Goal: Task Accomplishment & Management: Use online tool/utility

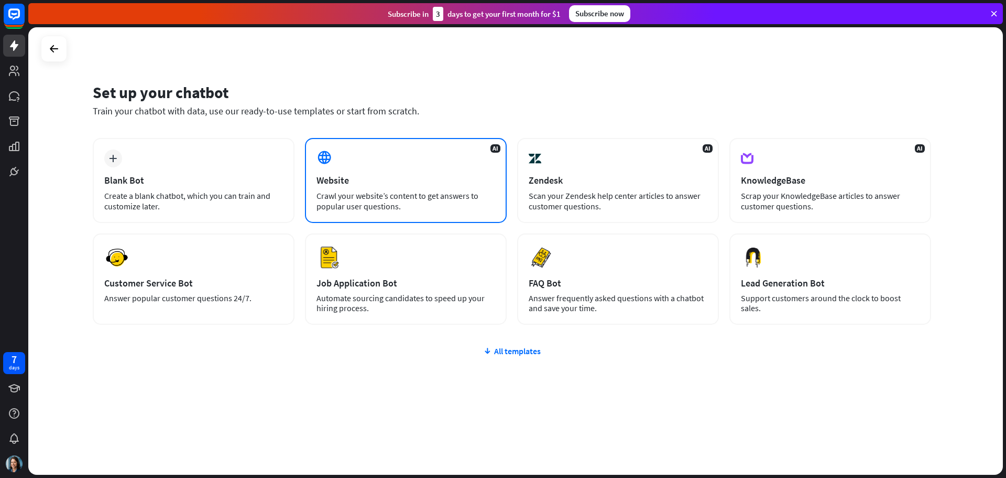
click at [365, 170] on div "AI Website Crawl your website’s content to get answers to popular user question…" at bounding box center [406, 180] width 202 height 85
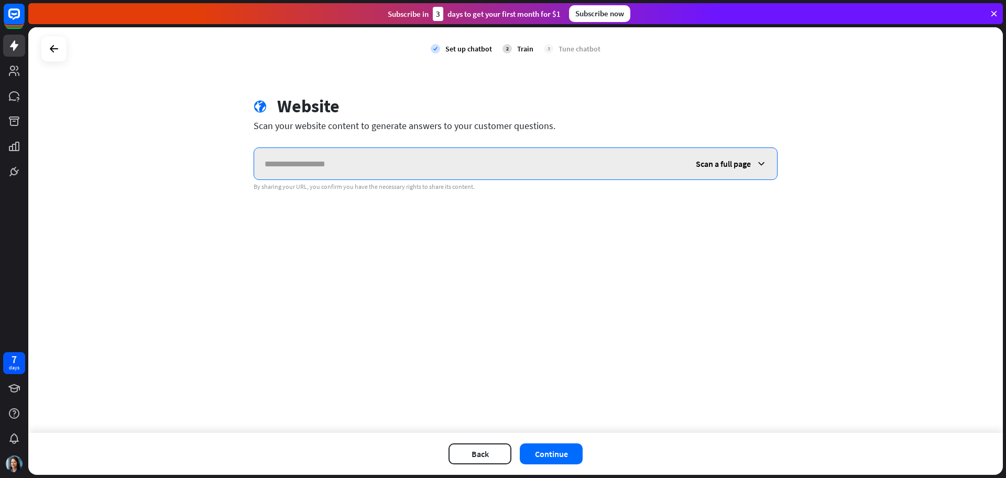
paste input "**********"
type input "**********"
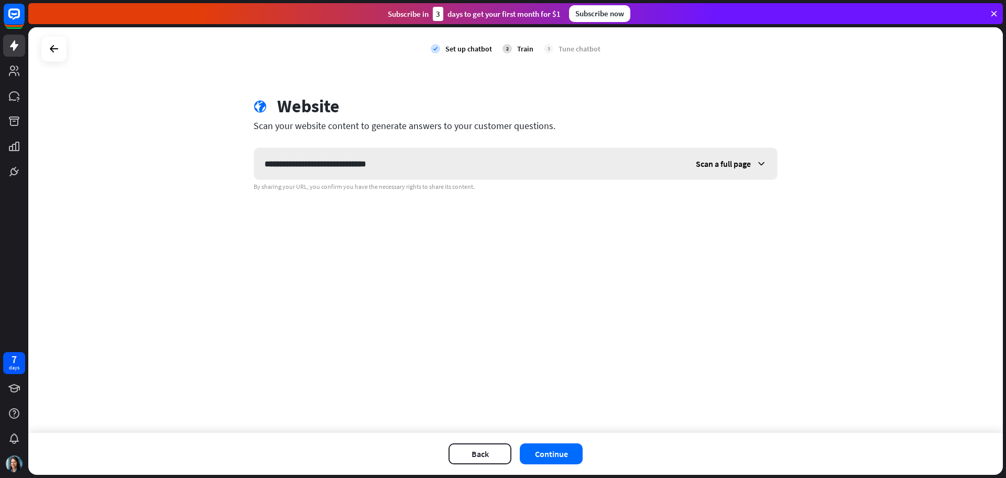
click at [720, 164] on span "Scan a full page" at bounding box center [723, 163] width 55 height 10
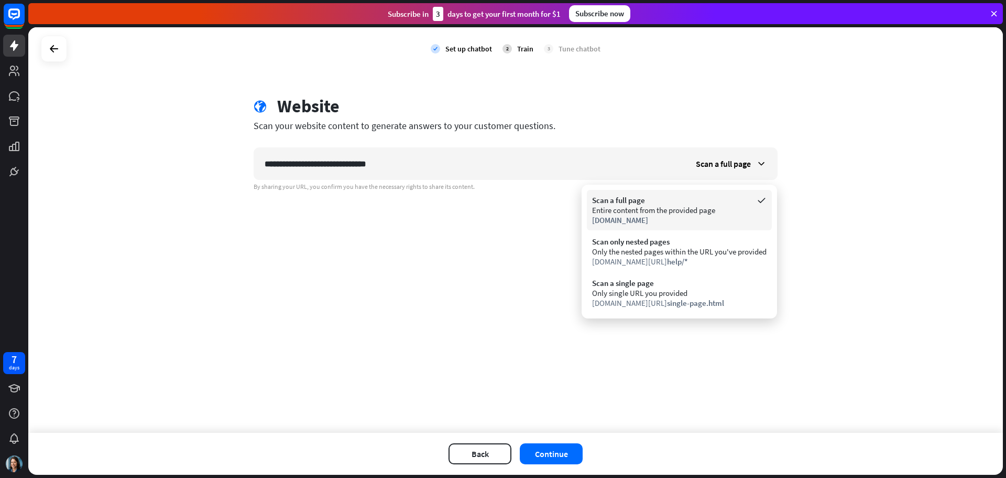
click at [713, 226] on div "Scan a full page Entire content from the provided page [DOMAIN_NAME]" at bounding box center [679, 210] width 185 height 40
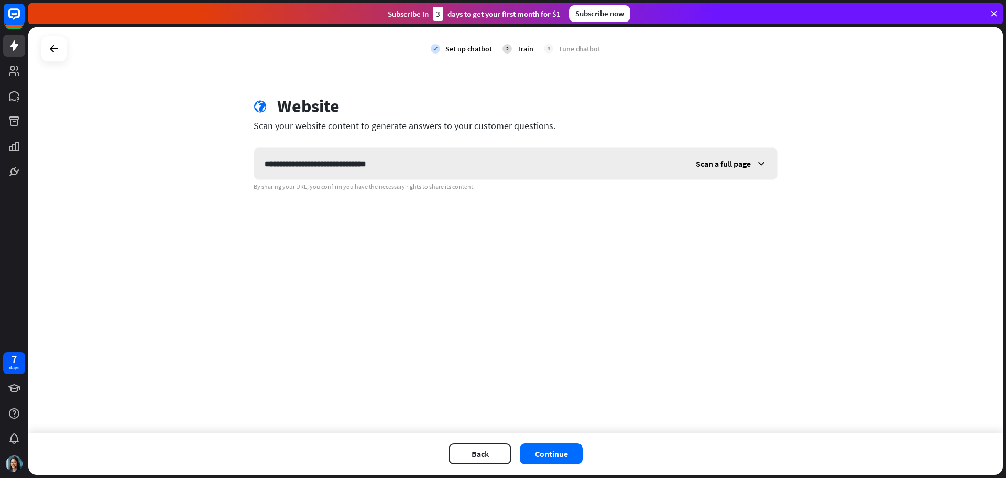
click at [729, 164] on span "Scan a full page" at bounding box center [723, 163] width 55 height 10
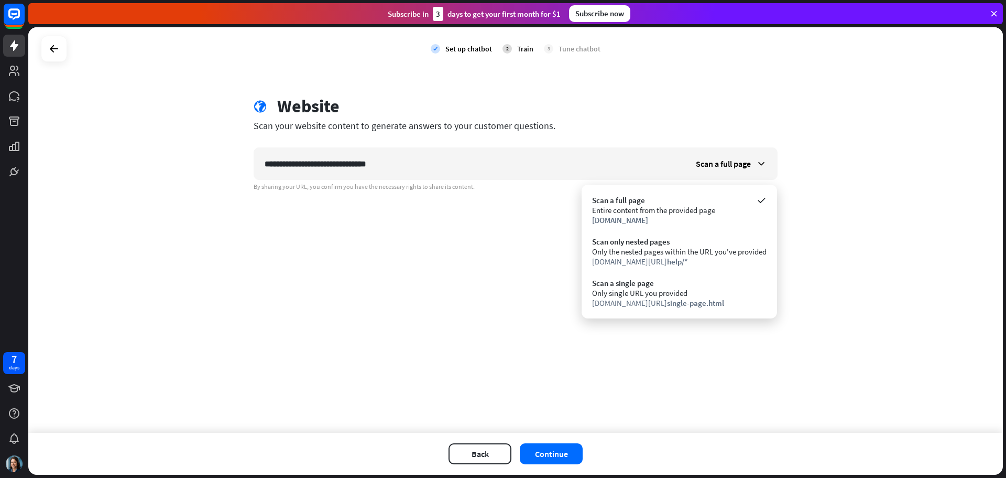
click at [683, 394] on div "**********" at bounding box center [515, 229] width 975 height 405
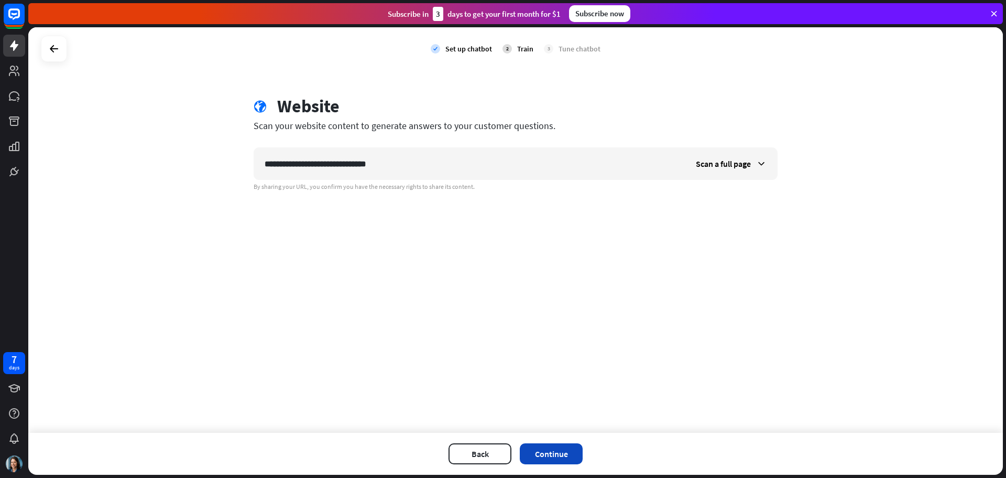
click at [566, 456] on button "Continue" at bounding box center [551, 453] width 63 height 21
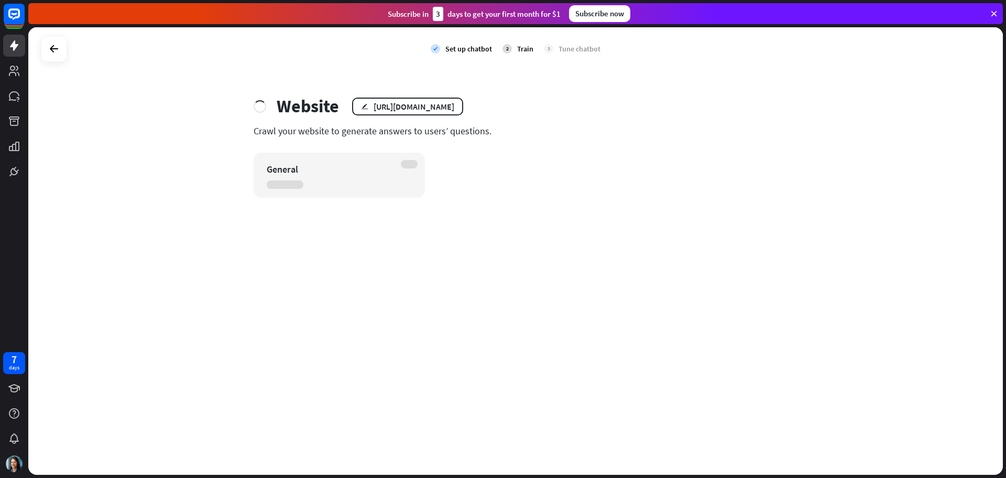
click at [91, 236] on div "check Set up chatbot 2 Train 3 Tune chatbot Website edit [URL][DOMAIN_NAME] Cra…" at bounding box center [515, 250] width 975 height 447
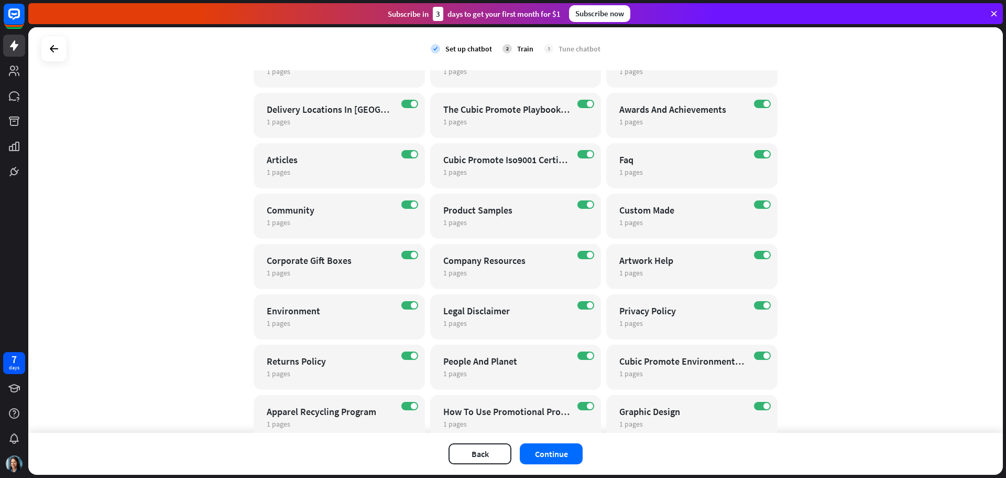
scroll to position [1169, 0]
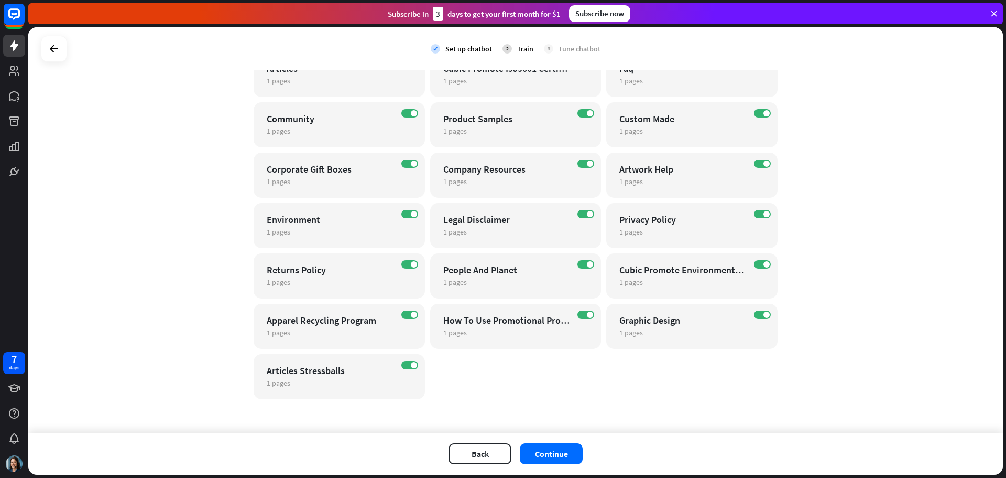
click at [95, 124] on div "check Set up chatbot 2 Train 3 Tune chatbot globe Website edit [URL][DOMAIN_NAM…" at bounding box center [515, 229] width 975 height 405
click at [562, 453] on button "Continue" at bounding box center [551, 453] width 63 height 21
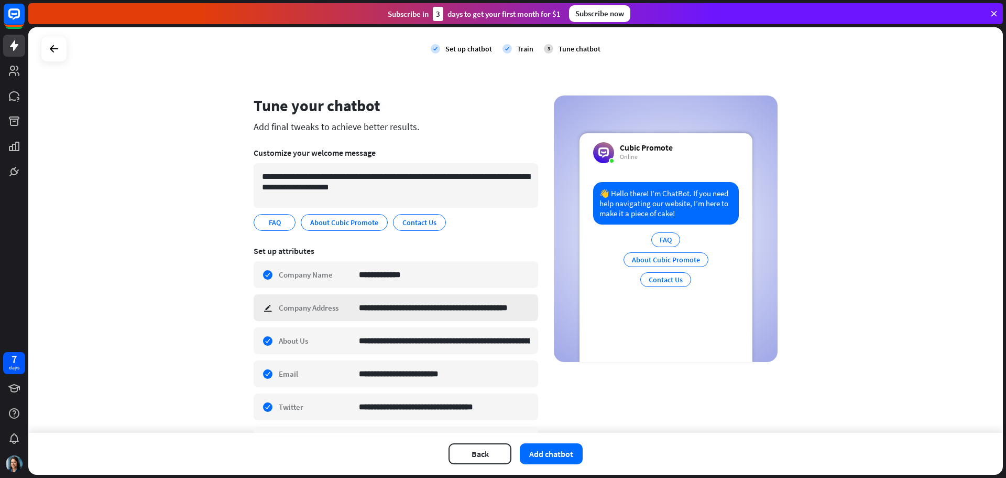
click at [262, 306] on div "**********" at bounding box center [396, 307] width 285 height 27
type input "**********"
click at [544, 461] on button "Add chatbot" at bounding box center [551, 453] width 63 height 21
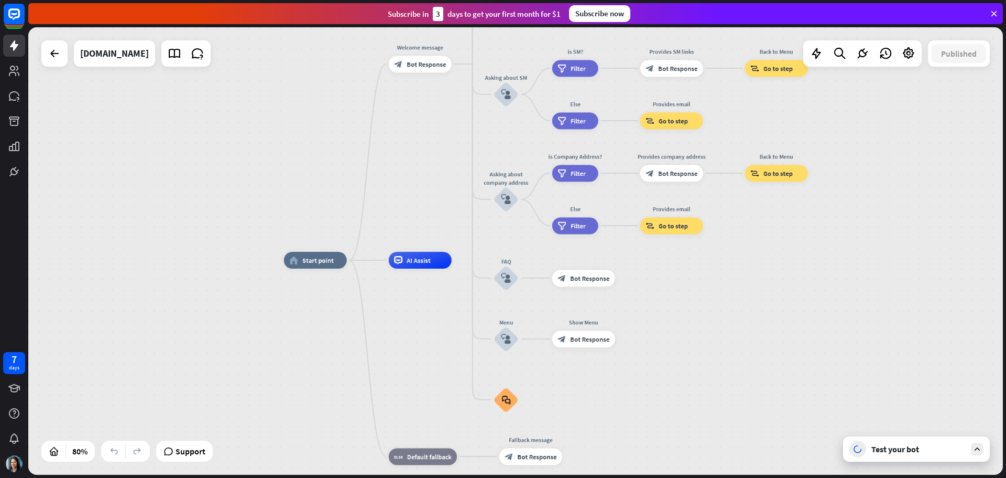
click at [895, 453] on div "Test your bot" at bounding box center [919, 448] width 94 height 10
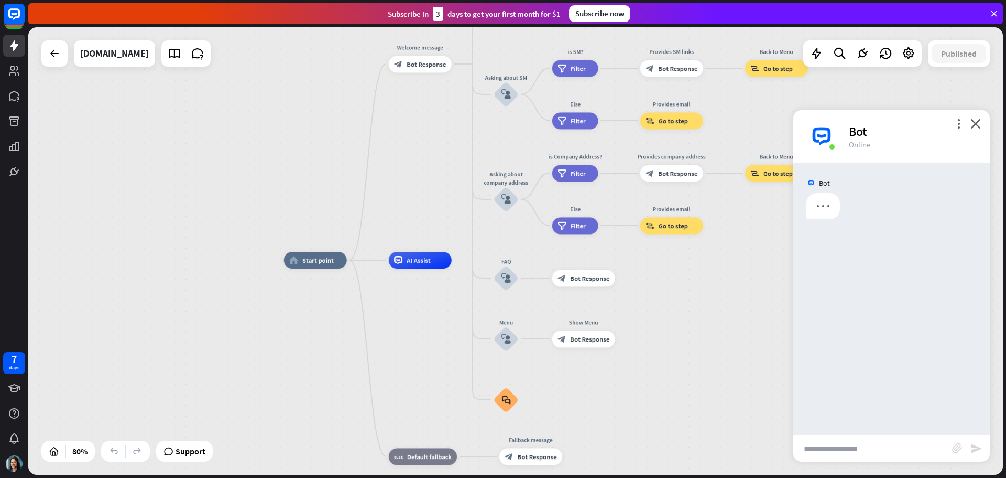
click at [881, 439] on input "text" at bounding box center [873, 448] width 159 height 26
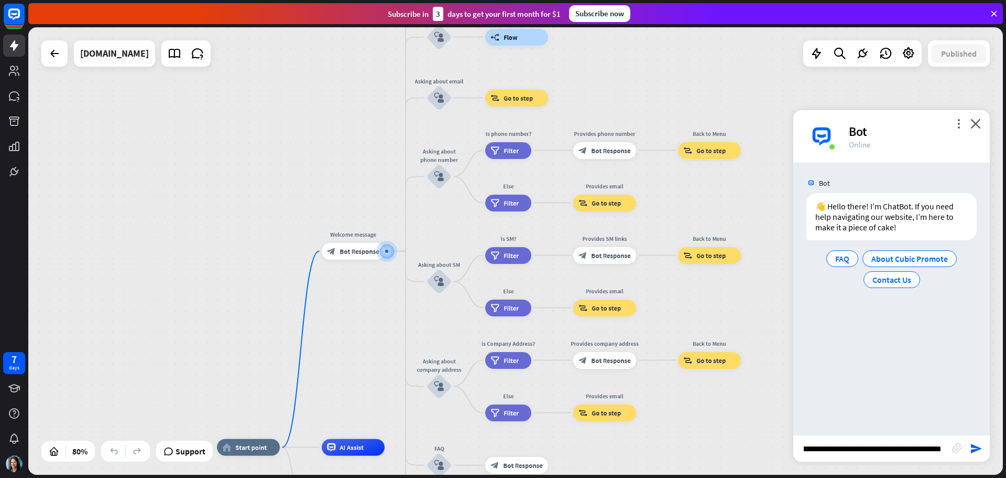
type input "**********"
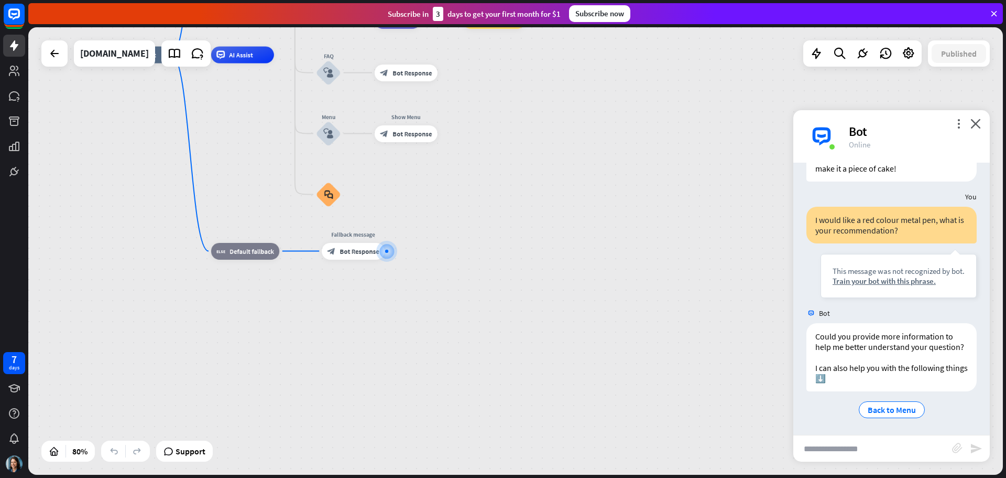
scroll to position [70, 0]
click at [854, 275] on div "Train your bot with this phrase." at bounding box center [899, 280] width 132 height 10
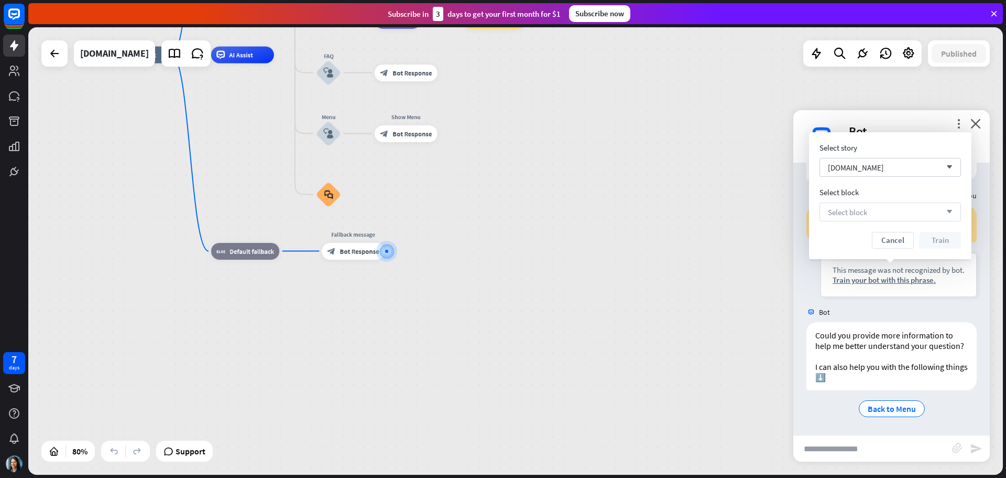
click at [855, 210] on span "Select block" at bounding box center [847, 212] width 39 height 10
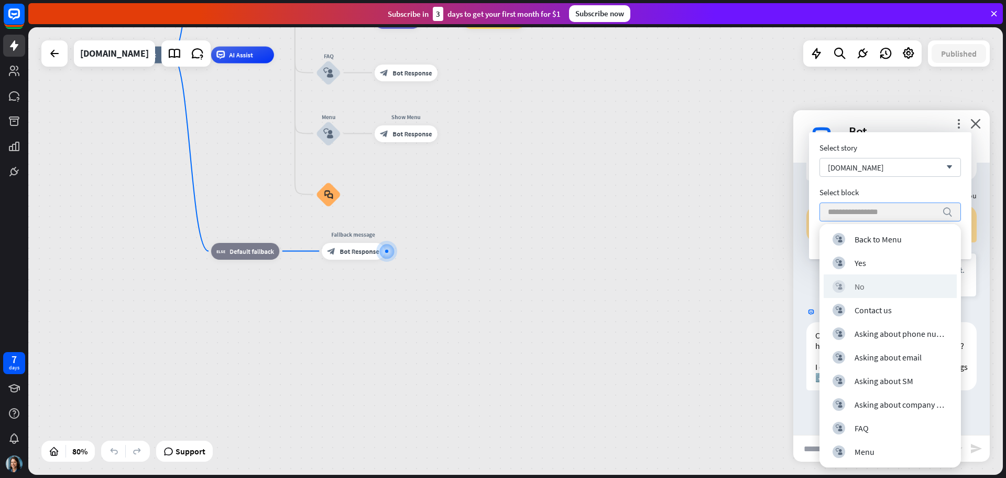
scroll to position [0, 0]
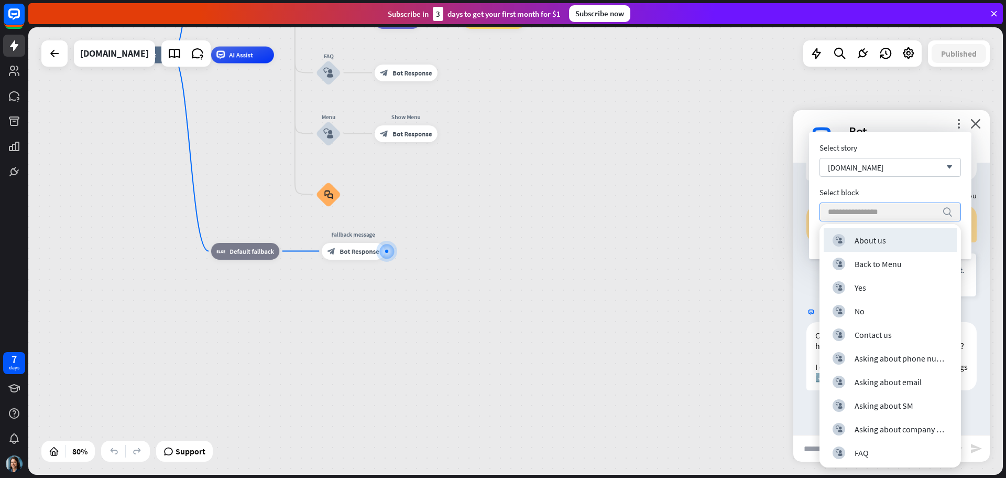
click at [853, 185] on div "Select story [DOMAIN_NAME] arrow_down Select block search Cancel Train" at bounding box center [891, 196] width 142 height 106
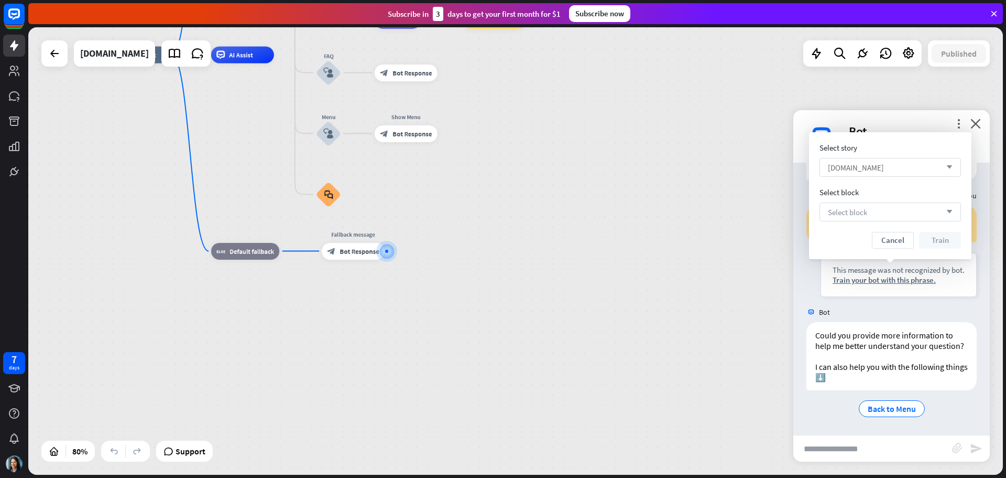
click at [899, 172] on div "[DOMAIN_NAME] arrow_down" at bounding box center [891, 167] width 142 height 19
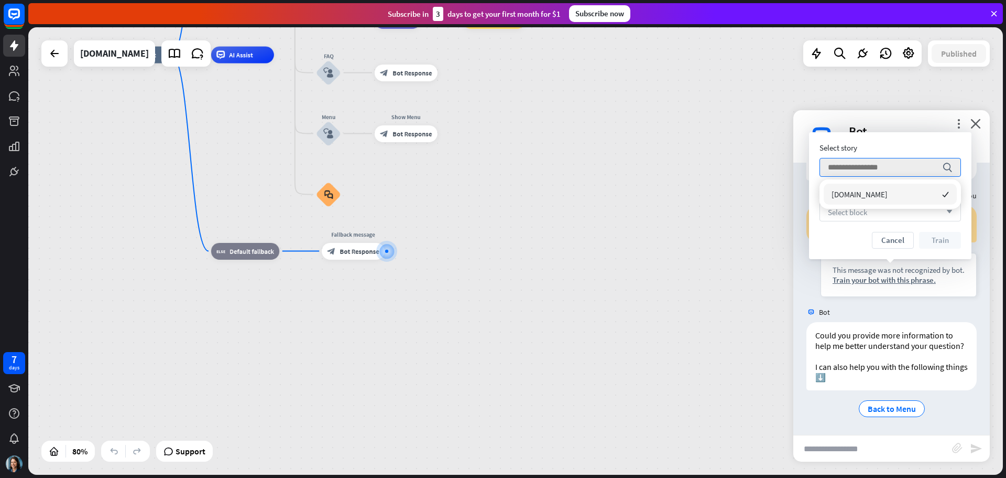
click at [854, 244] on div "Cancel Train" at bounding box center [891, 240] width 142 height 17
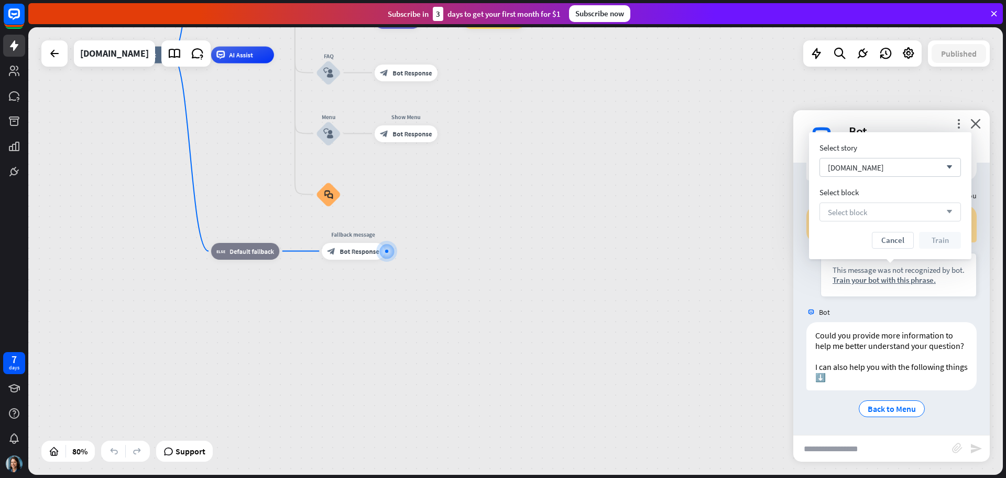
click at [859, 210] on span "Select block" at bounding box center [847, 212] width 39 height 10
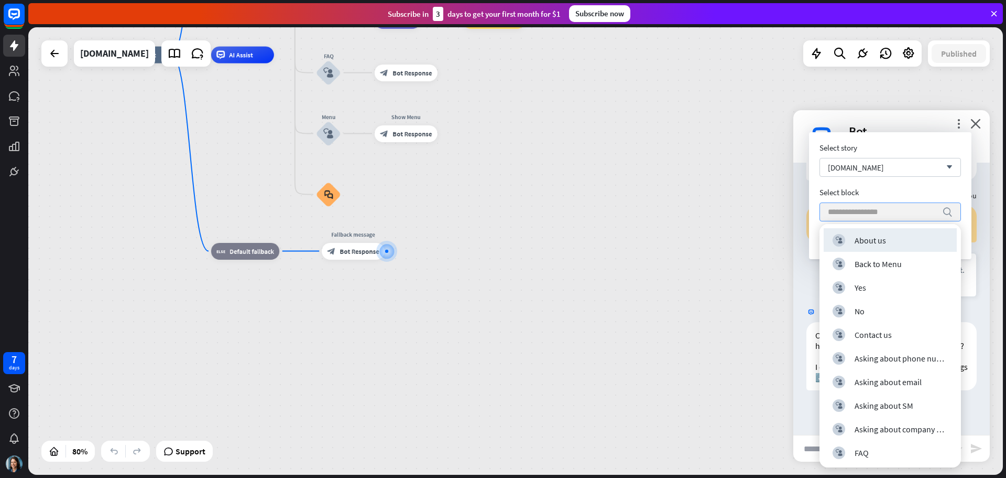
click at [887, 188] on div "Select block" at bounding box center [891, 192] width 142 height 10
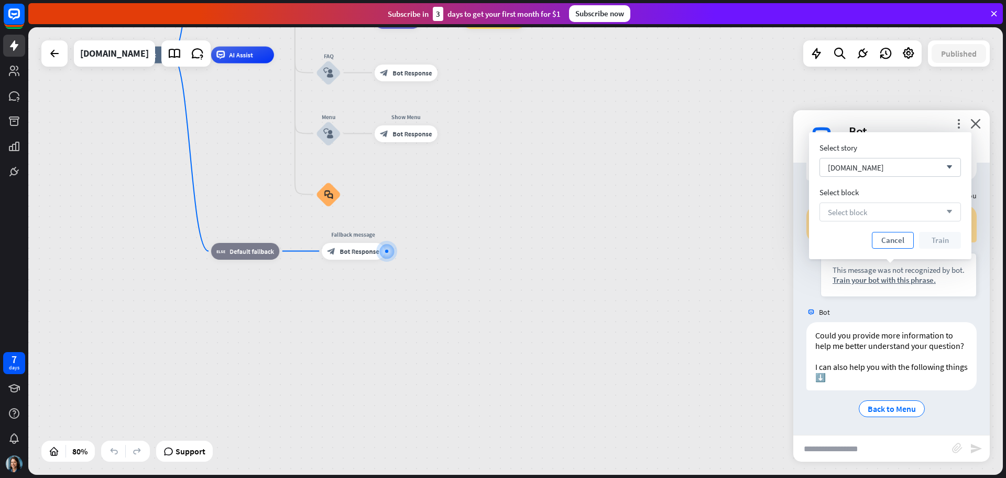
click at [887, 248] on button "Cancel" at bounding box center [893, 240] width 42 height 17
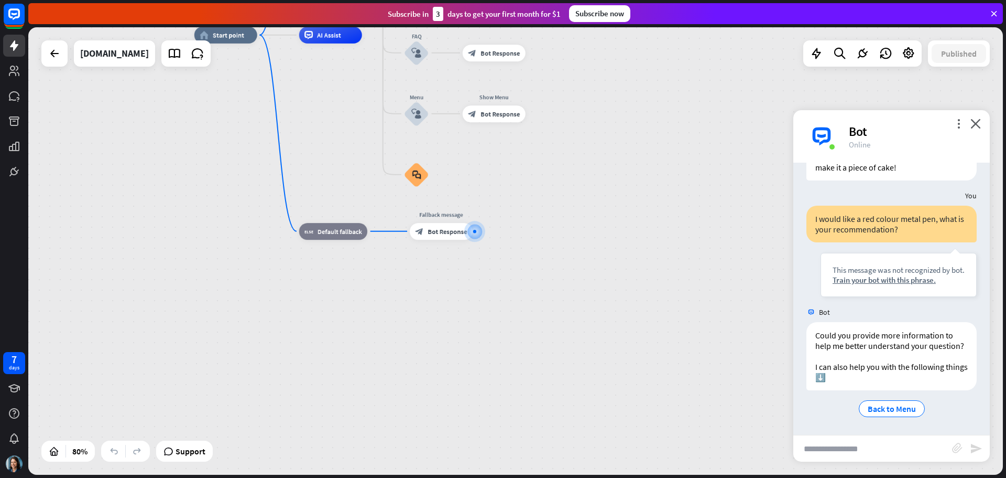
drag, startPoint x: 433, startPoint y: 178, endPoint x: 522, endPoint y: 159, distance: 90.6
click at [522, 159] on div "home_2 Start point Welcome message block_bot_response Bot Response About us blo…" at bounding box center [584, 213] width 780 height 357
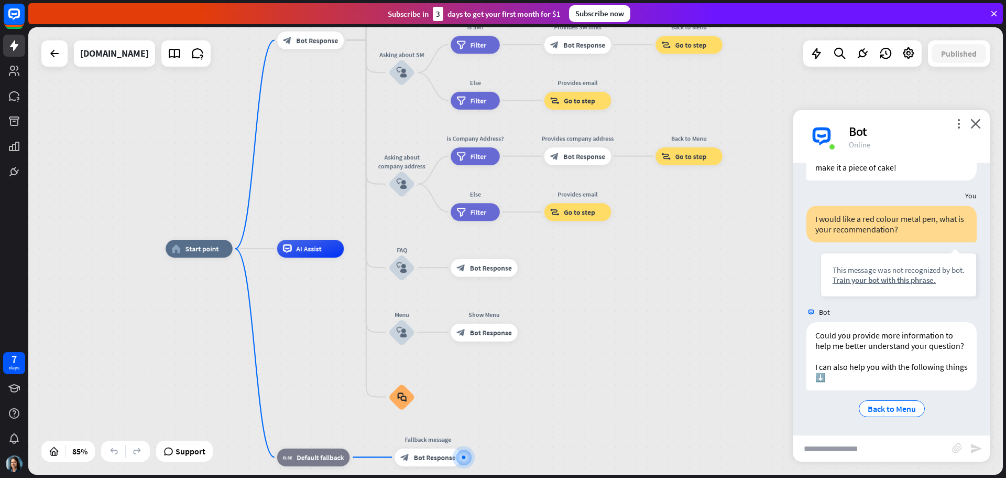
drag, startPoint x: 678, startPoint y: 225, endPoint x: 656, endPoint y: 444, distance: 220.2
click at [656, 444] on div "home_2 Start point Welcome message block_bot_response Bot Response About us blo…" at bounding box center [580, 438] width 829 height 380
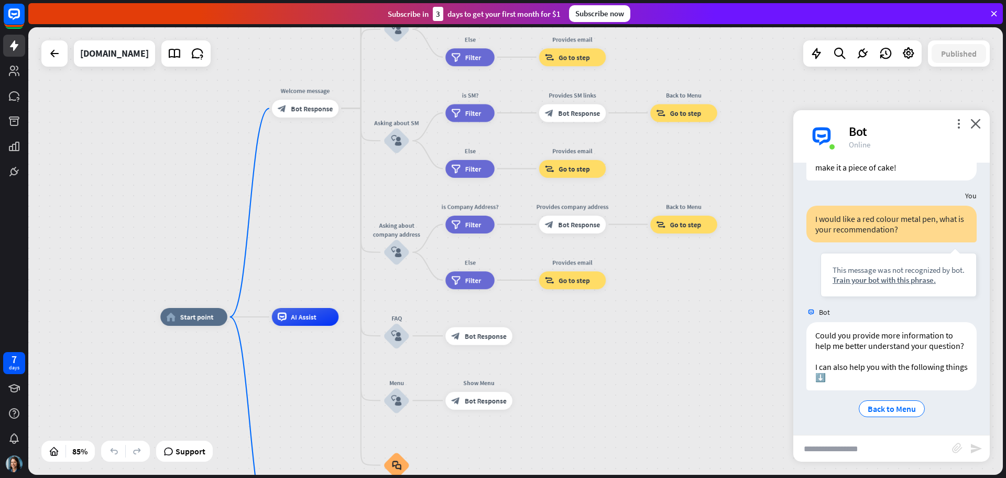
drag, startPoint x: 655, startPoint y: 317, endPoint x: 655, endPoint y: 410, distance: 92.8
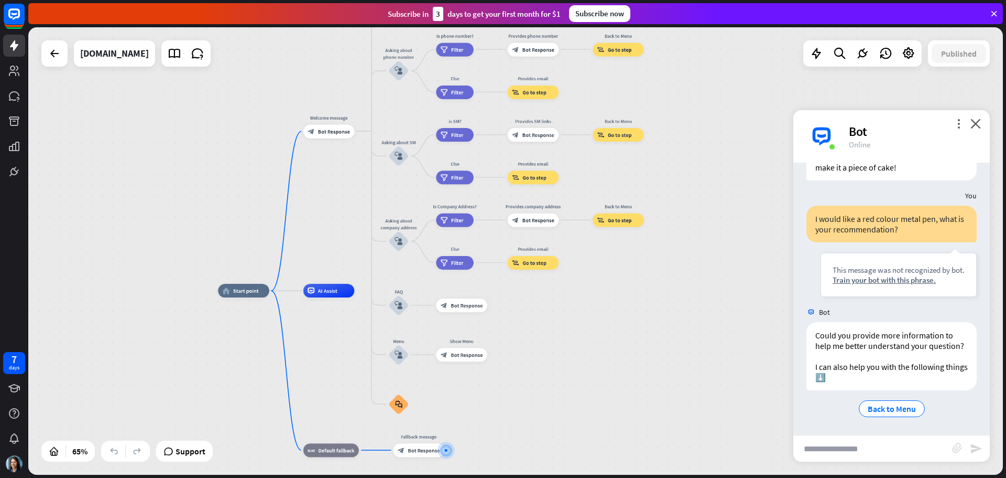
drag, startPoint x: 668, startPoint y: 373, endPoint x: 666, endPoint y: 324, distance: 48.8
click at [666, 324] on div "home_2 Start point Welcome message block_bot_response Bot Response About us blo…" at bounding box center [535, 435] width 634 height 290
click at [398, 408] on div "block_faq" at bounding box center [398, 404] width 20 height 20
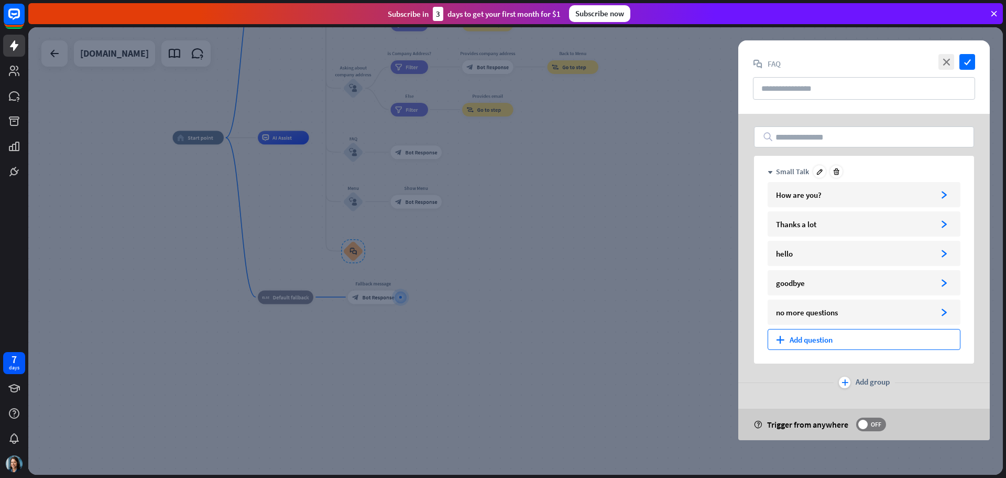
click at [826, 337] on div "plus Add question" at bounding box center [864, 339] width 193 height 21
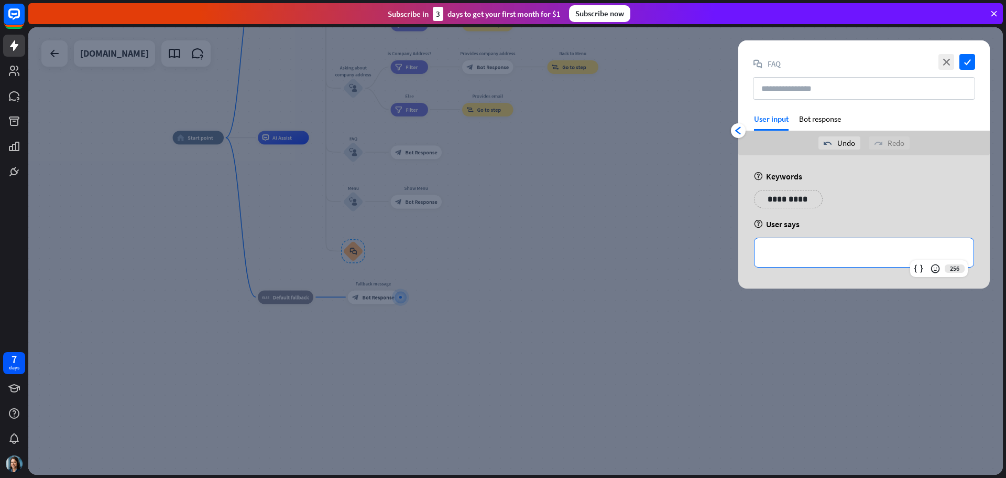
click at [833, 251] on p "**********" at bounding box center [864, 252] width 198 height 13
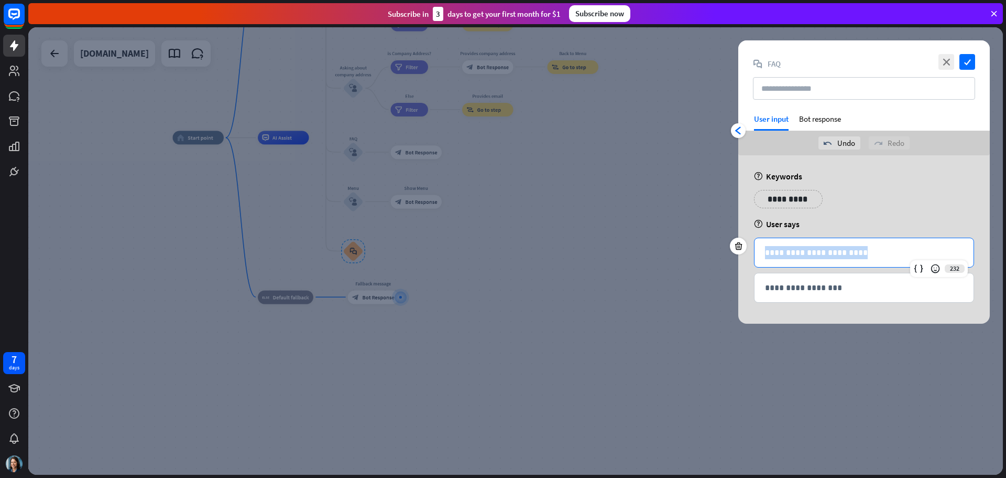
drag, startPoint x: 903, startPoint y: 251, endPoint x: 643, endPoint y: 255, distance: 260.0
click at [643, 255] on div "**********" at bounding box center [515, 250] width 975 height 447
click at [837, 115] on div "Bot response" at bounding box center [820, 122] width 42 height 17
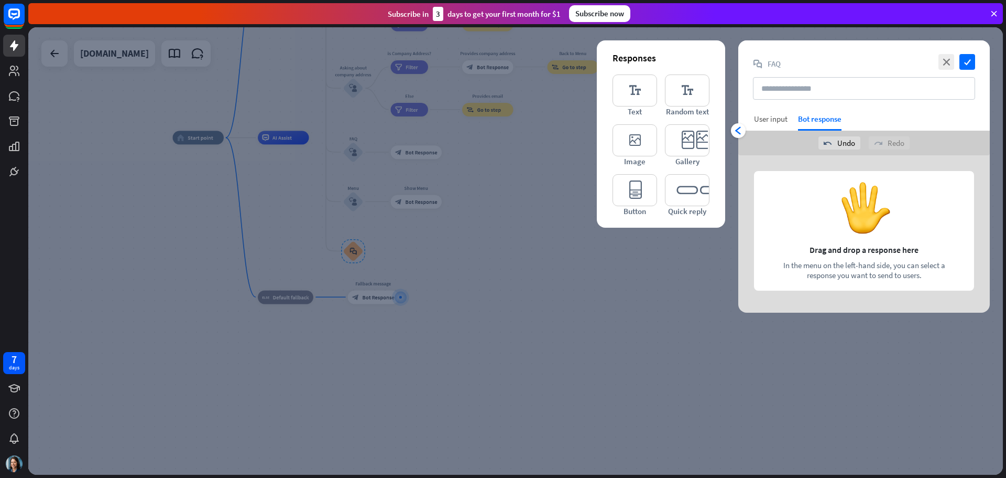
click at [778, 127] on div "User input" at bounding box center [771, 122] width 34 height 17
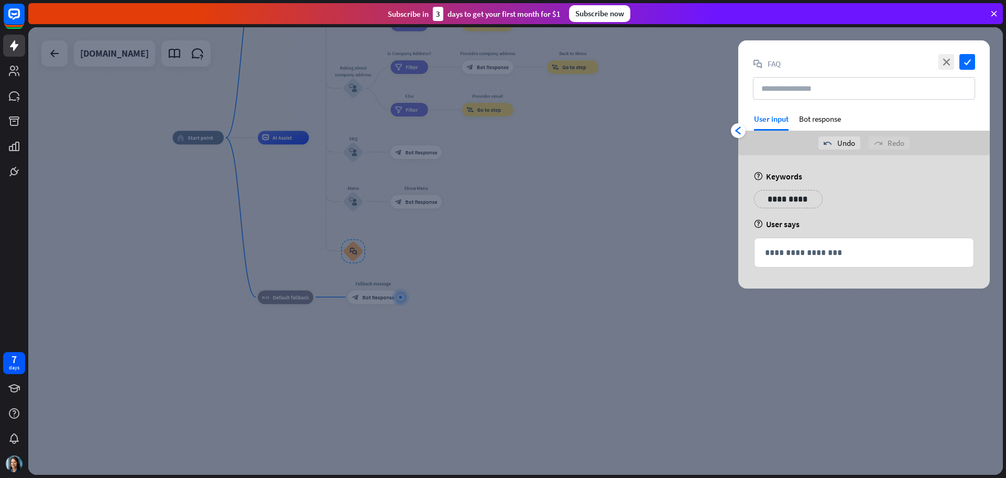
drag, startPoint x: 482, startPoint y: 195, endPoint x: 496, endPoint y: 265, distance: 71.8
click at [496, 265] on div at bounding box center [515, 250] width 975 height 447
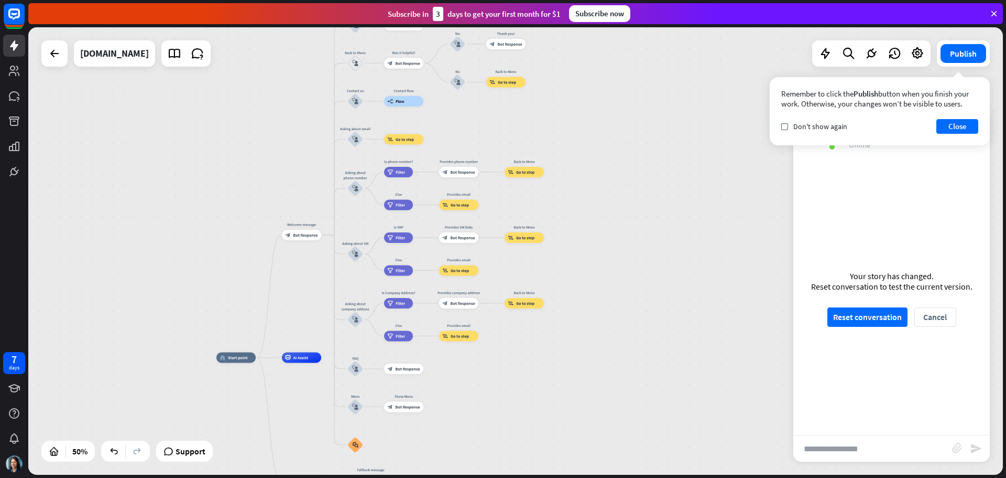
drag, startPoint x: 481, startPoint y: 182, endPoint x: 466, endPoint y: 386, distance: 203.9
click at [466, 386] on div "home_2 Start point Welcome message block_bot_response Bot Response About us blo…" at bounding box center [459, 469] width 487 height 224
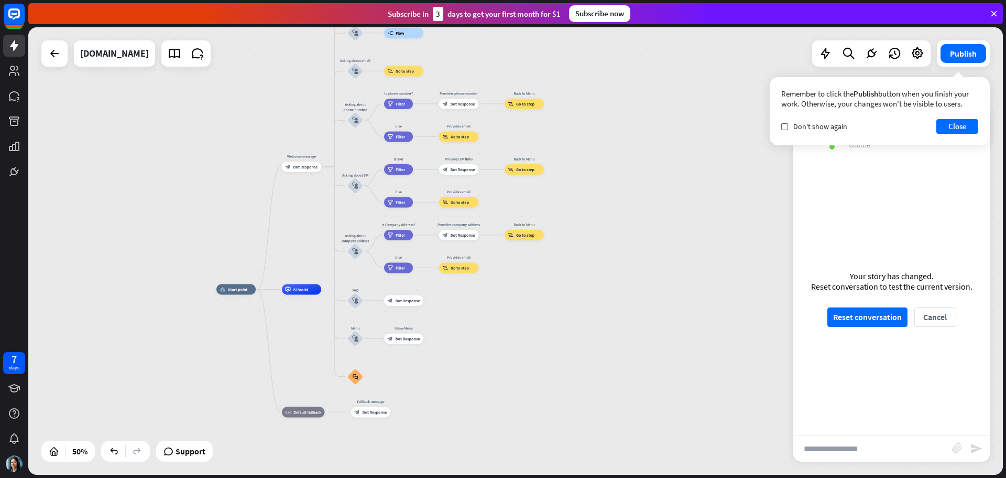
drag, startPoint x: 526, startPoint y: 202, endPoint x: 526, endPoint y: 134, distance: 68.1
click at [526, 134] on div "home_2 Start point Welcome message block_bot_response Bot Response About us blo…" at bounding box center [515, 250] width 975 height 447
click at [353, 340] on icon "block_user_input" at bounding box center [355, 338] width 6 height 6
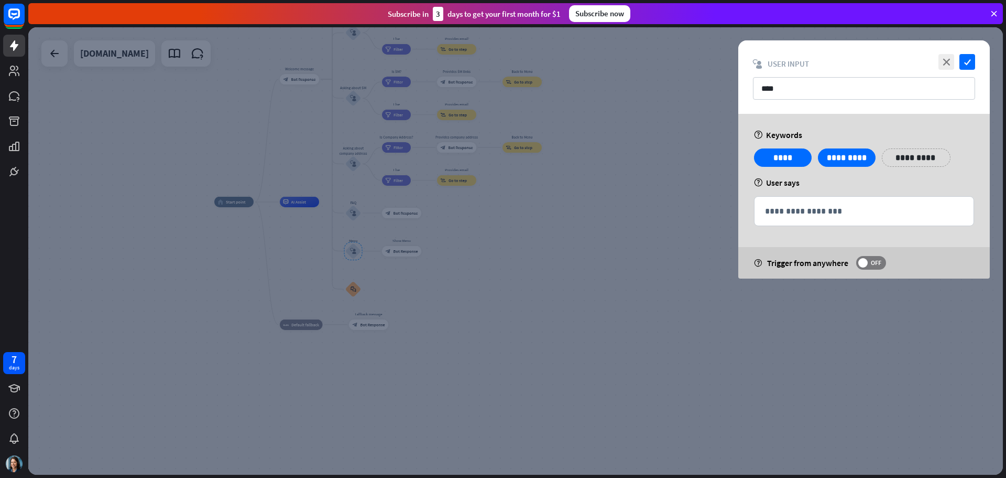
click at [354, 285] on div at bounding box center [515, 250] width 975 height 447
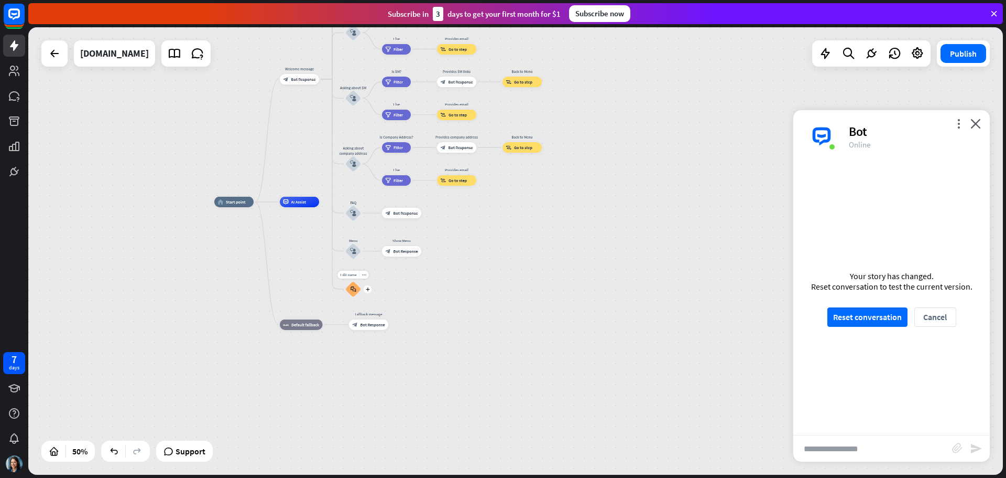
click at [354, 288] on icon "block_faq" at bounding box center [354, 289] width 6 height 6
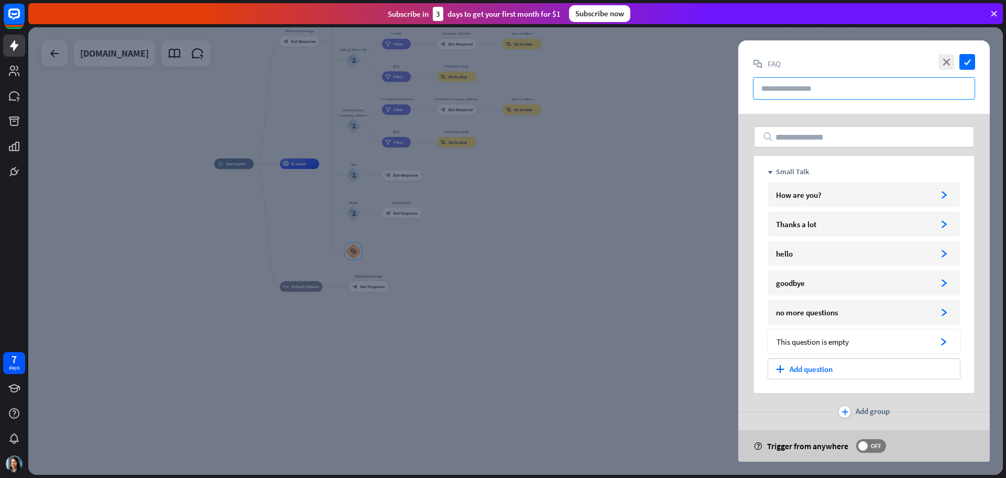
click at [800, 81] on input "text" at bounding box center [864, 88] width 222 height 23
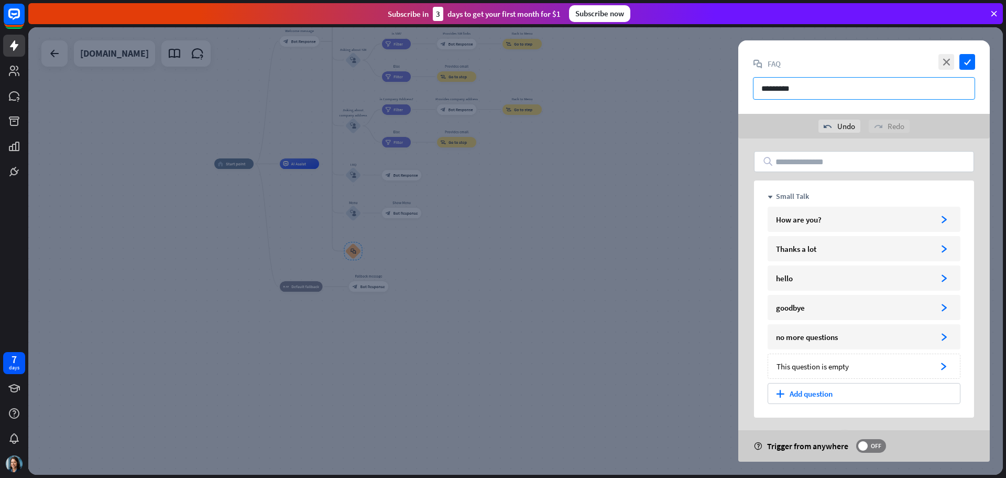
type input "********"
click at [830, 165] on input "text" at bounding box center [864, 161] width 220 height 21
click at [948, 60] on icon "close" at bounding box center [947, 62] width 16 height 16
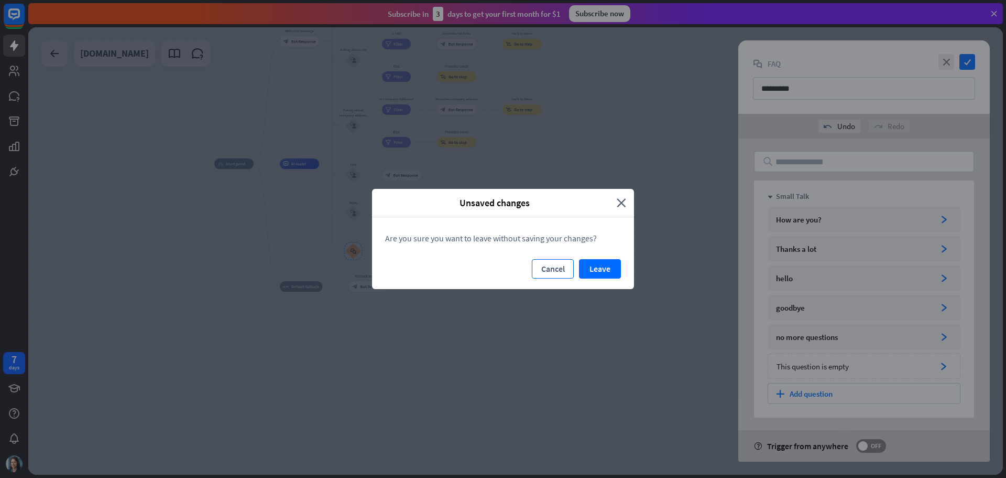
click at [560, 273] on button "Cancel" at bounding box center [553, 268] width 42 height 19
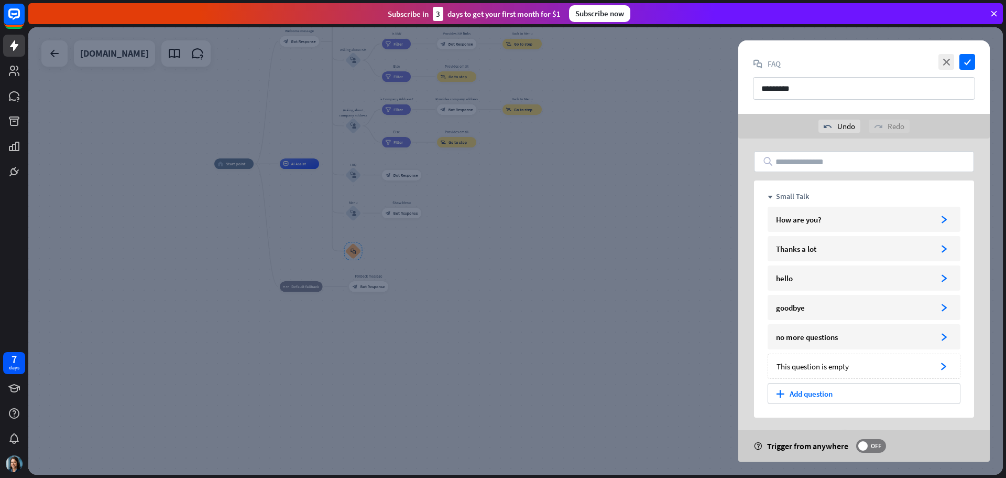
click at [234, 443] on div at bounding box center [515, 250] width 975 height 447
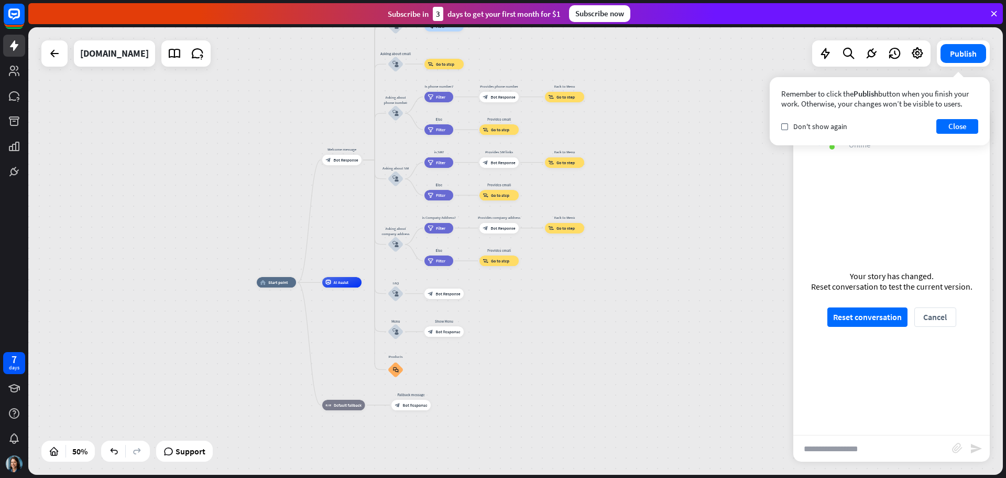
drag, startPoint x: 509, startPoint y: 227, endPoint x: 590, endPoint y: 303, distance: 110.9
click at [569, 310] on div "home_2 Start point Welcome message block_bot_response Bot Response About us blo…" at bounding box center [500, 394] width 487 height 224
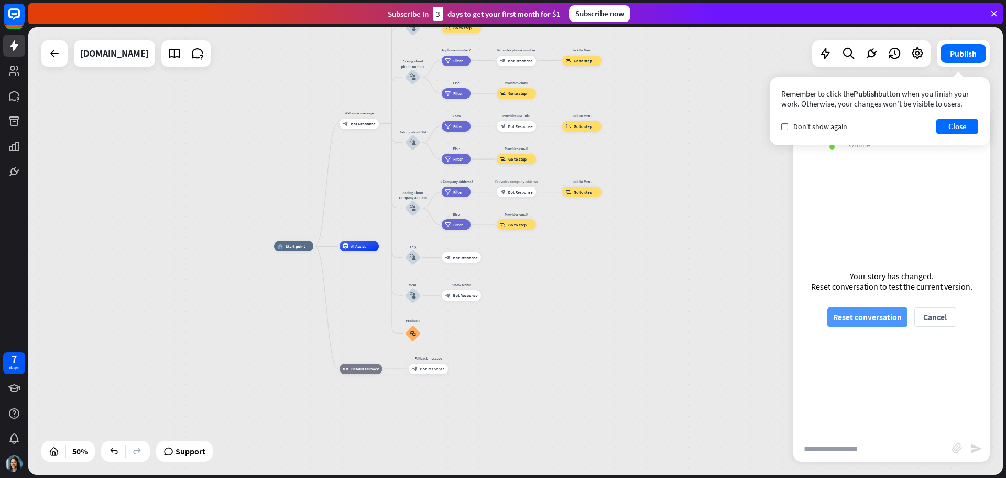
click at [870, 317] on button "Reset conversation" at bounding box center [868, 316] width 80 height 19
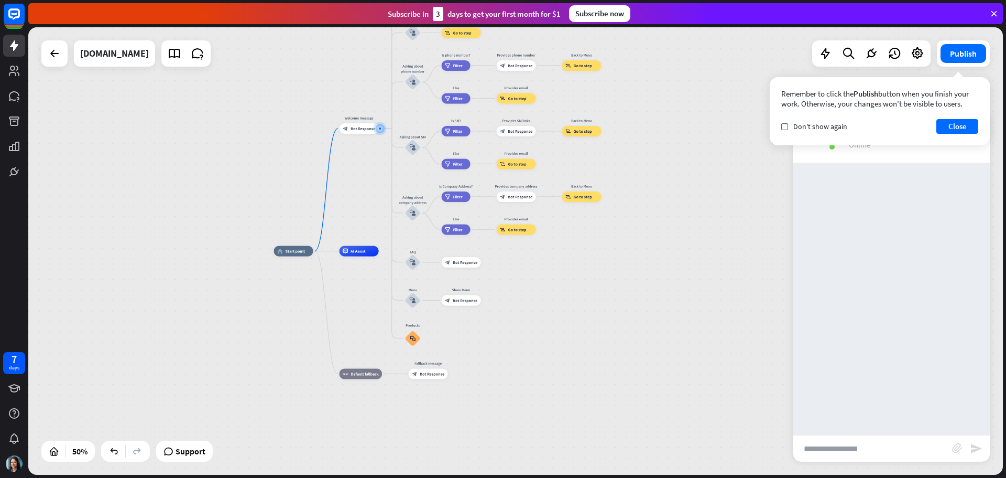
click at [852, 447] on input "text" at bounding box center [873, 448] width 159 height 26
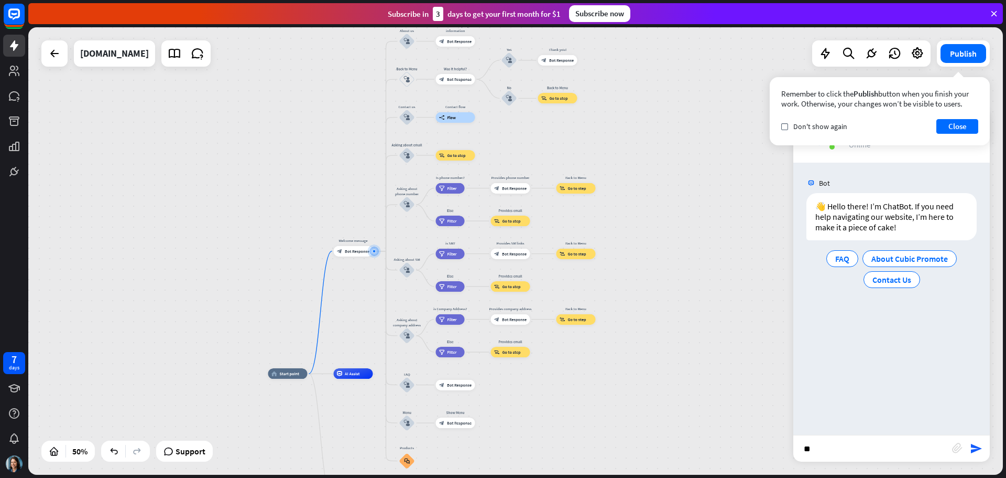
type input "*"
type input "**********"
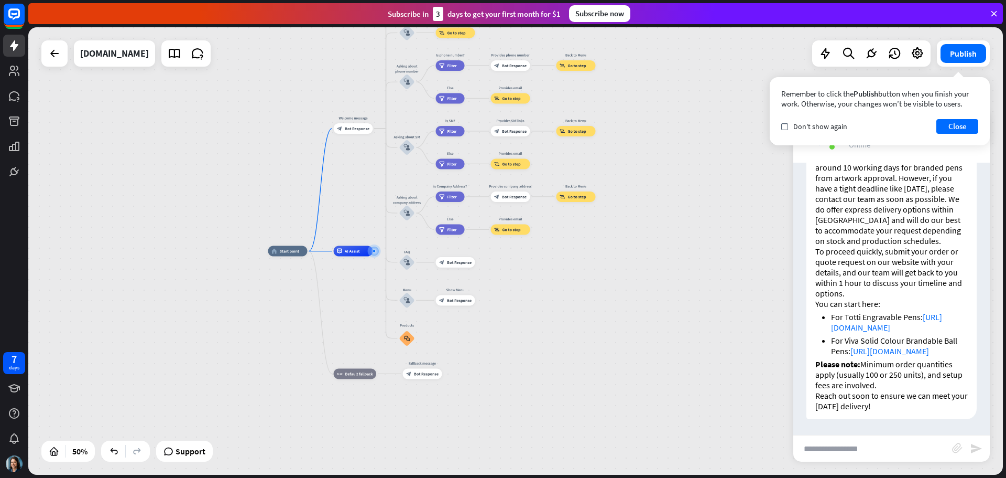
scroll to position [236, 0]
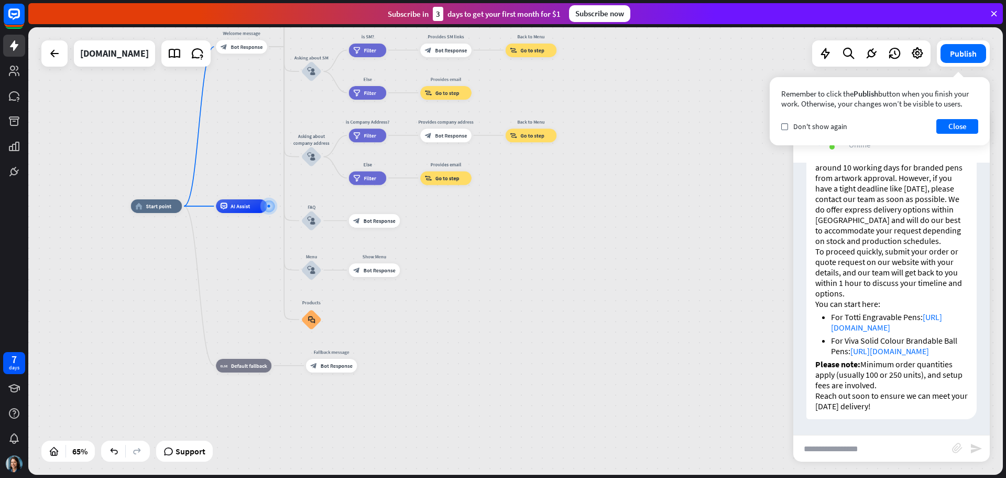
click at [854, 248] on p "To proceed quickly, submit your order or quote request on our website with your…" at bounding box center [892, 272] width 153 height 52
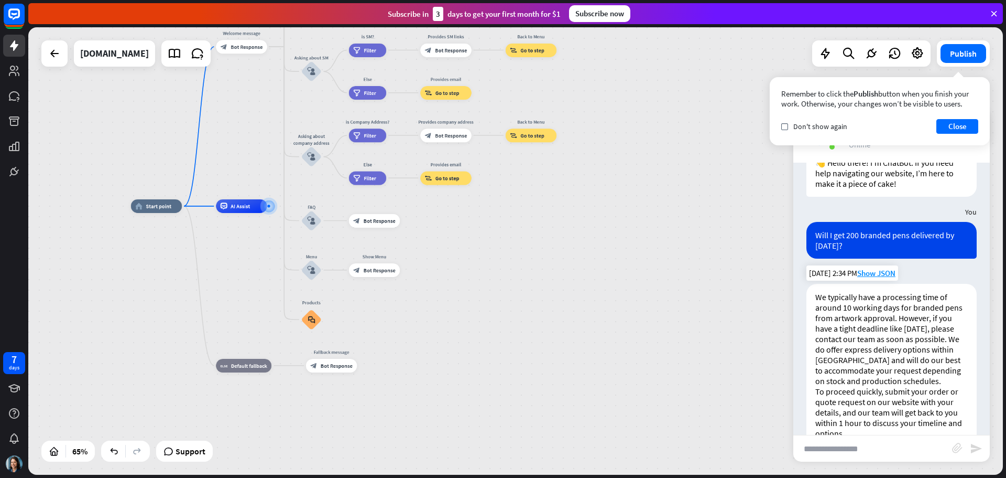
scroll to position [0, 0]
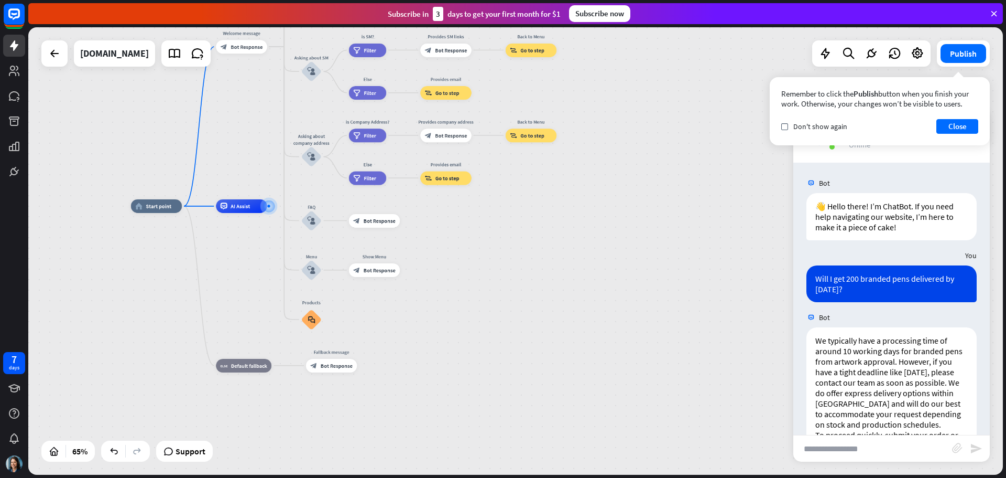
click at [852, 456] on input "text" at bounding box center [873, 448] width 159 height 26
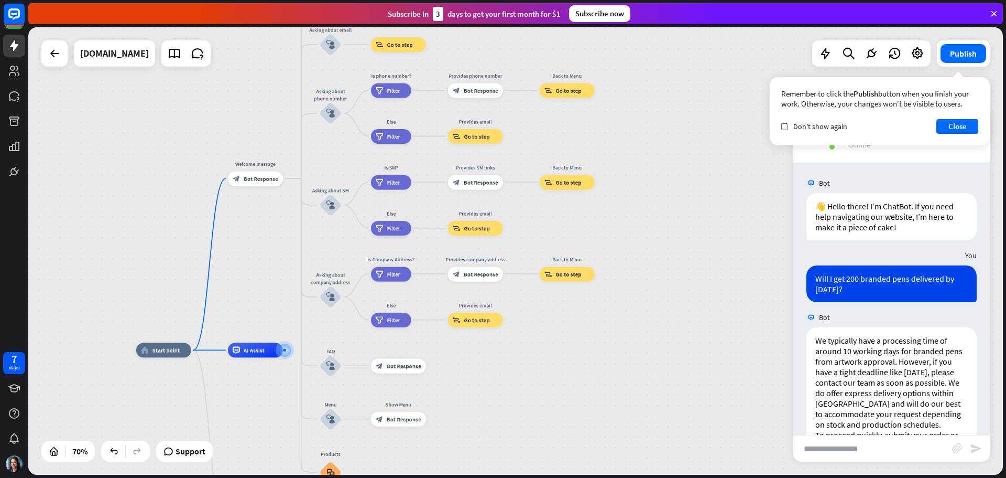
drag, startPoint x: 489, startPoint y: 244, endPoint x: 538, endPoint y: 366, distance: 131.7
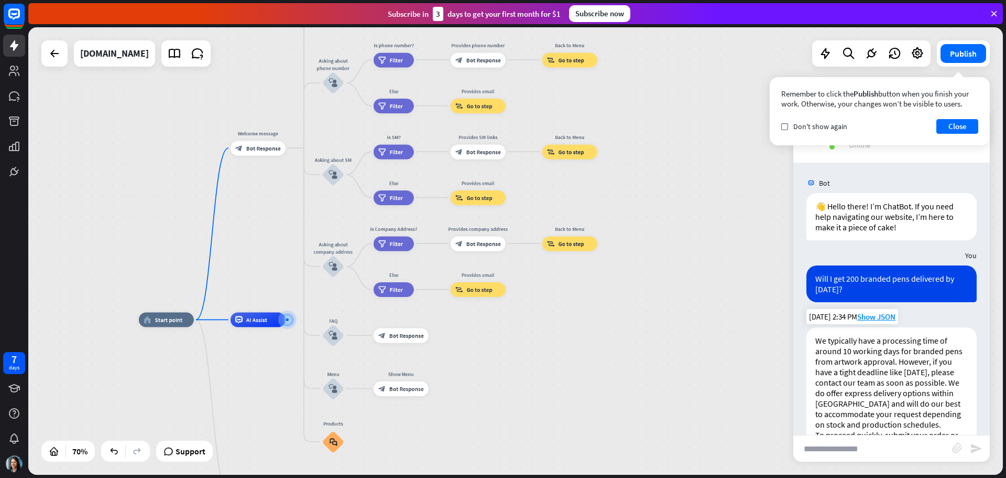
click at [863, 429] on p "We typically have a processing time of around 10 working days for branded pens …" at bounding box center [892, 382] width 153 height 94
click at [861, 451] on input "text" at bounding box center [873, 448] width 159 height 26
type input "**********"
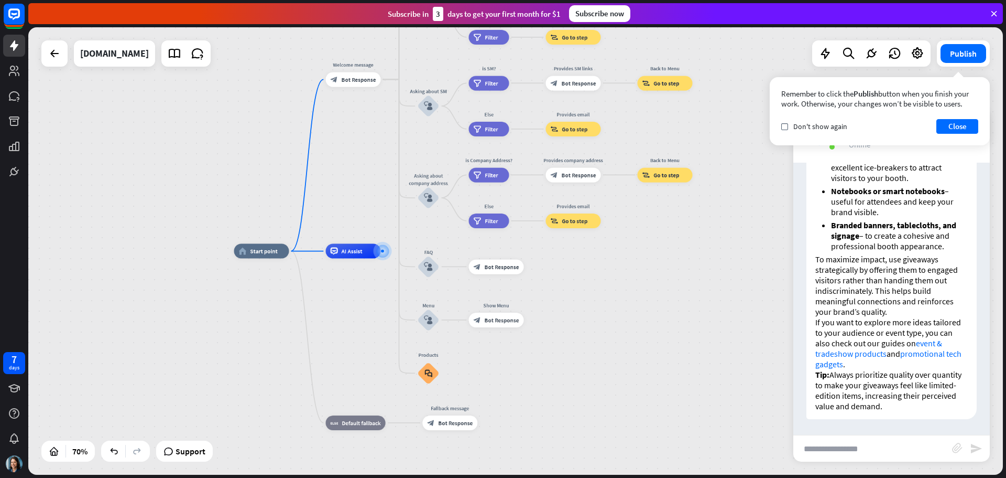
scroll to position [789, 0]
click at [868, 357] on link "event & tradeshow products" at bounding box center [879, 348] width 127 height 21
click at [14, 231] on div "7 days" at bounding box center [14, 239] width 28 height 478
click at [102, 238] on div "home_2 Start point Welcome message block_bot_response Bot Response About us blo…" at bounding box center [515, 250] width 975 height 447
